Goal: Task Accomplishment & Management: Manage account settings

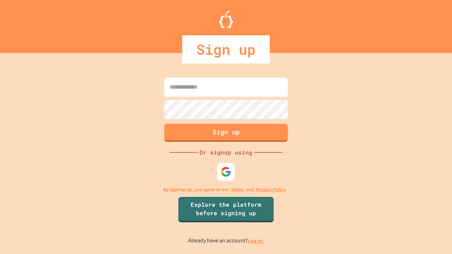
click at [257, 241] on link "Log in." at bounding box center [256, 240] width 16 height 7
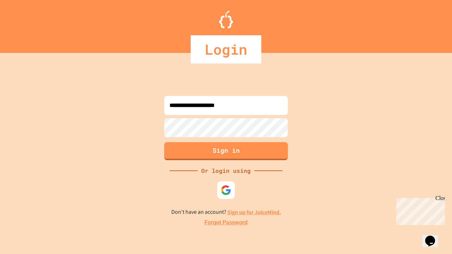
type input "**********"
